Goal: Information Seeking & Learning: Learn about a topic

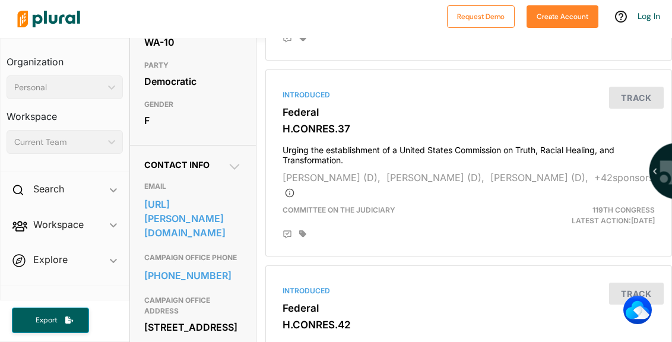
scroll to position [297, 0]
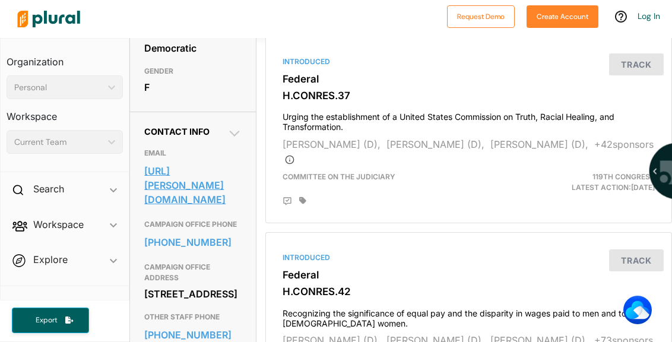
click at [204, 190] on link "[URL][PERSON_NAME][DOMAIN_NAME]" at bounding box center [192, 185] width 97 height 46
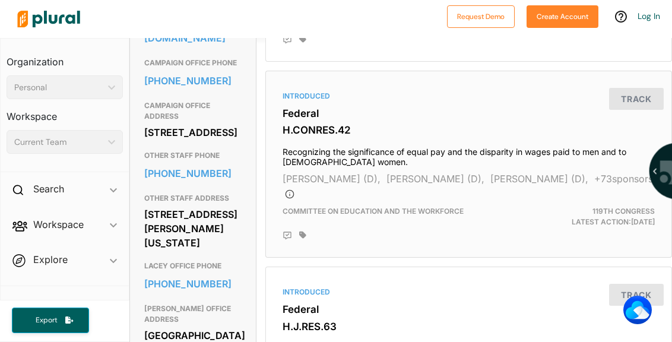
scroll to position [534, 0]
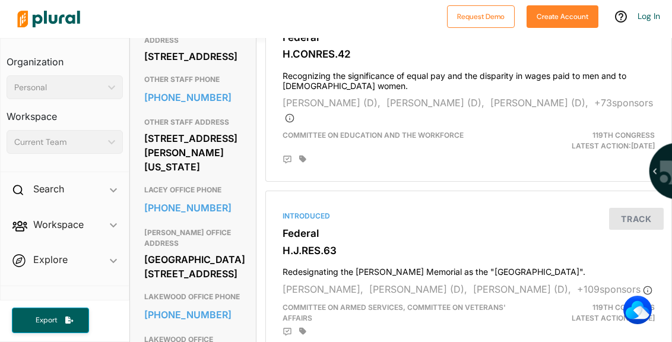
click at [61, 141] on div "Current Team" at bounding box center [58, 142] width 89 height 12
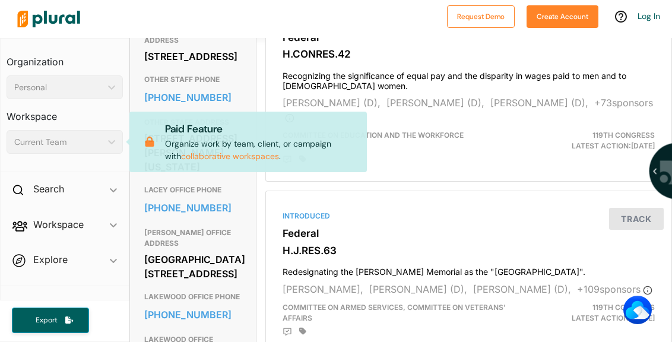
click at [65, 88] on div "Personal" at bounding box center [58, 87] width 89 height 12
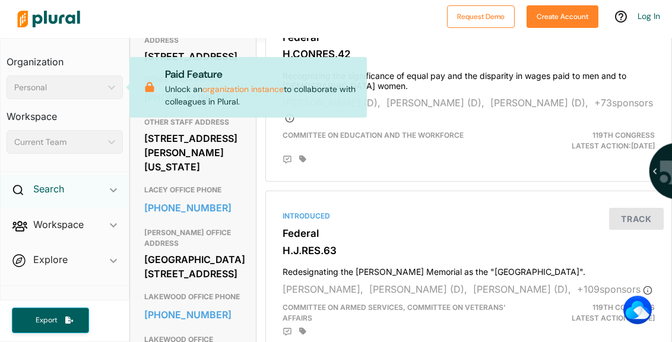
click at [55, 193] on h2 "Search" at bounding box center [48, 188] width 31 height 13
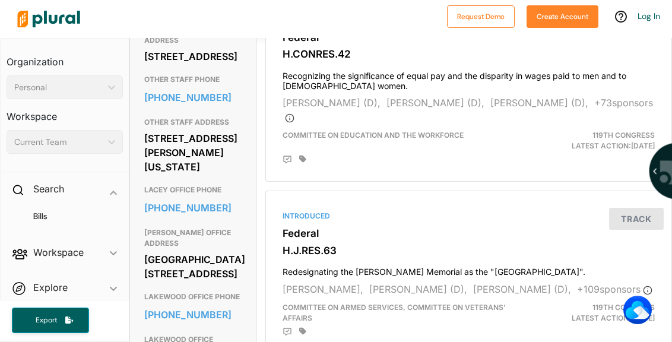
click at [56, 256] on span "Workspace ic_keyboard_arrow_down Members Bills Tags Saved Searches Activity" at bounding box center [65, 255] width 128 height 32
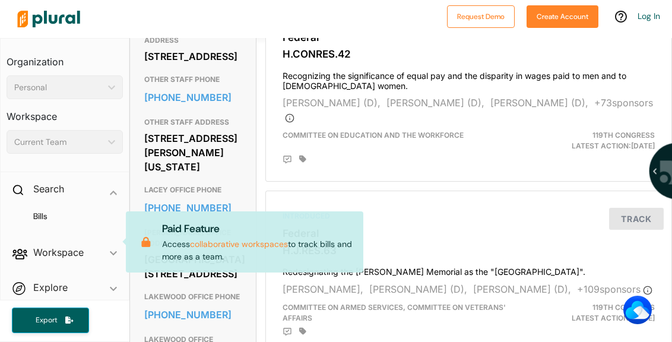
scroll to position [13, 0]
